Goal: Check status: Check status

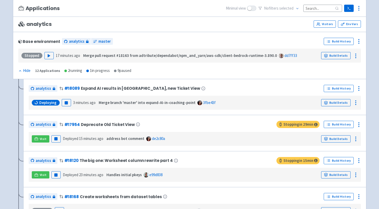
scroll to position [46, 0]
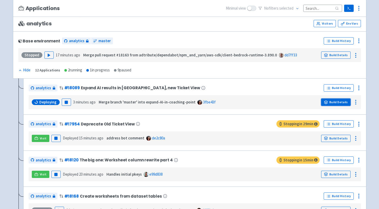
click at [334, 101] on link "Build Details" at bounding box center [335, 101] width 29 height 7
